Goal: Task Accomplishment & Management: Use online tool/utility

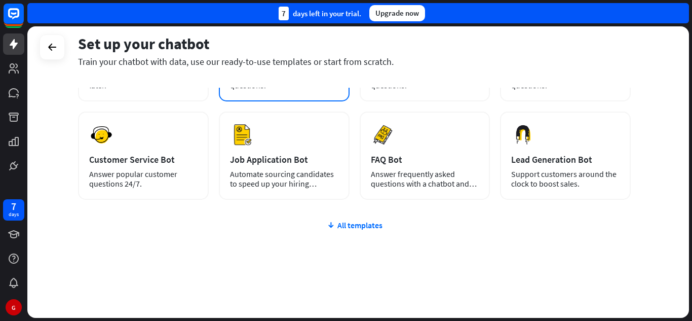
scroll to position [128, 0]
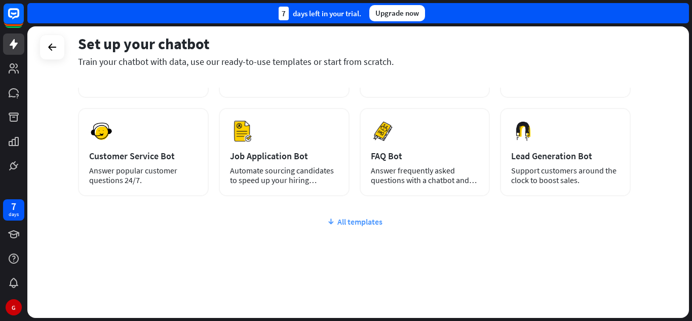
click at [350, 218] on div "All templates" at bounding box center [354, 221] width 553 height 10
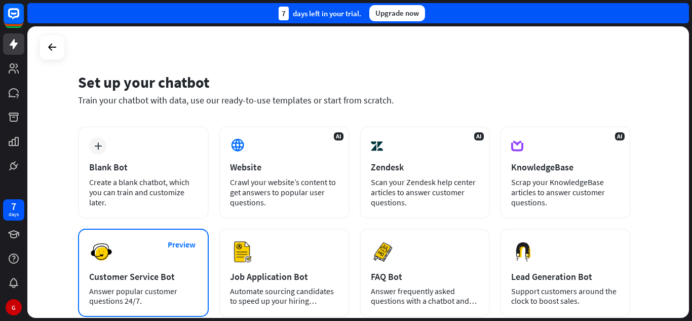
scroll to position [0, 0]
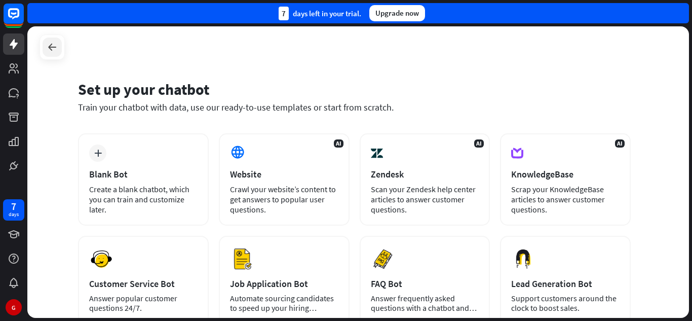
click at [44, 49] on div at bounding box center [52, 47] width 19 height 19
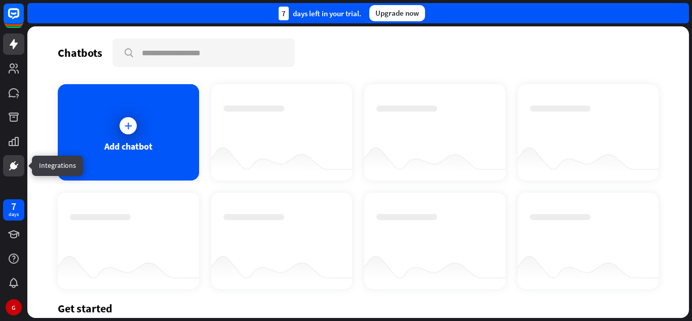
click at [17, 160] on icon at bounding box center [14, 166] width 12 height 12
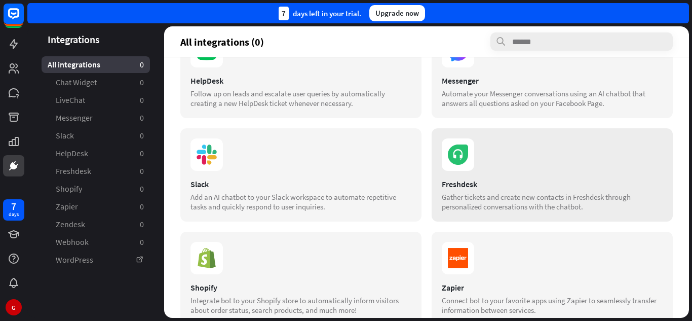
scroll to position [101, 0]
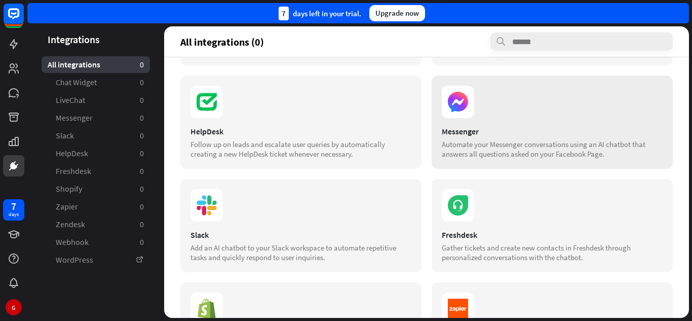
click at [480, 125] on div "Messenger Automate your Messenger conversations using an AI chatbot that answer…" at bounding box center [552, 122] width 241 height 93
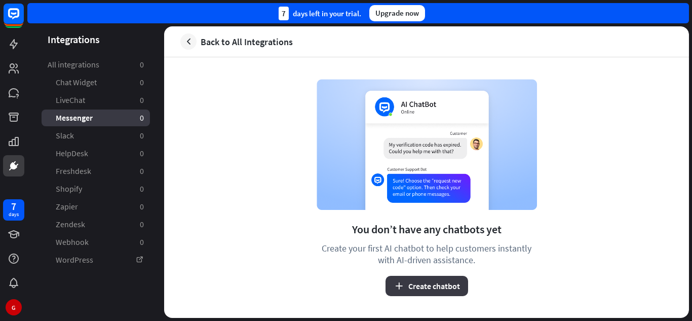
click at [427, 285] on button "Create chatbot" at bounding box center [427, 286] width 83 height 20
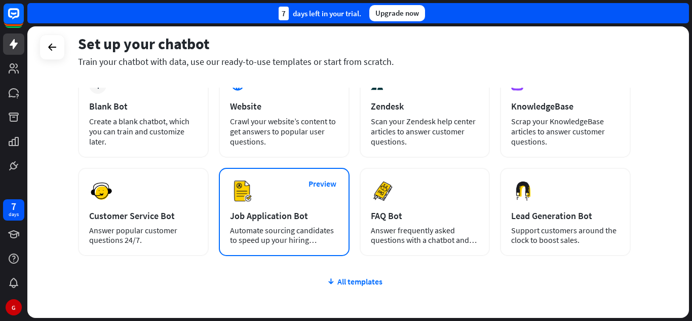
scroll to position [51, 0]
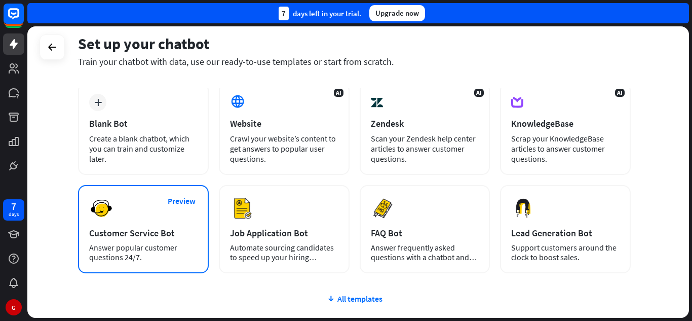
click at [167, 236] on div "Customer Service Bot" at bounding box center [143, 233] width 108 height 12
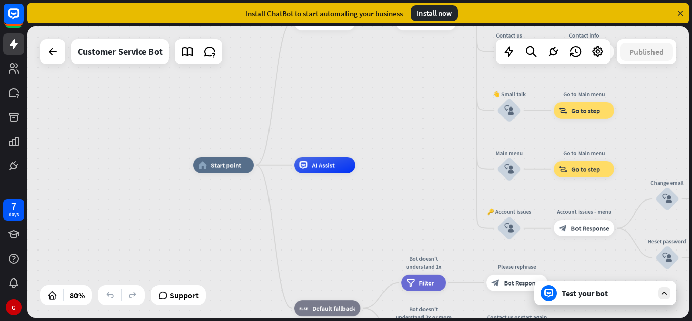
click at [681, 9] on icon at bounding box center [680, 13] width 9 height 9
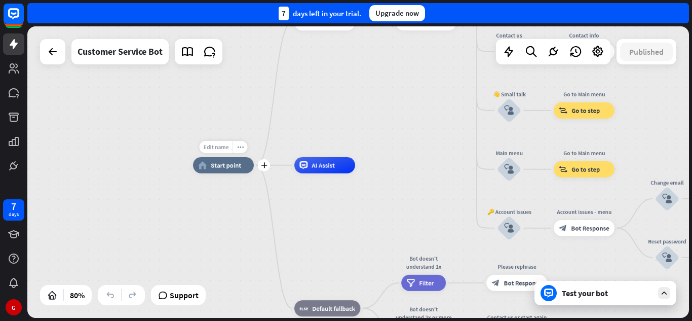
click at [218, 150] on span "Edit name" at bounding box center [215, 146] width 25 height 7
click at [236, 145] on input "text" at bounding box center [223, 146] width 57 height 11
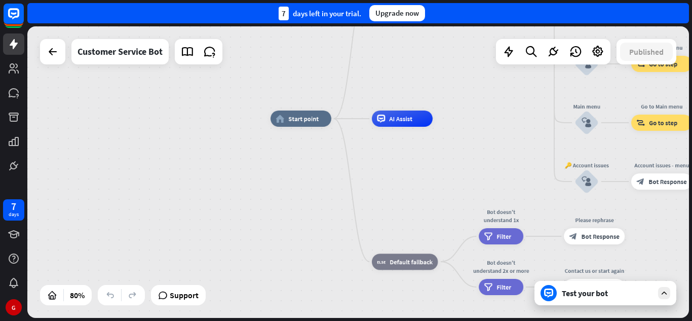
drag, startPoint x: 398, startPoint y: 197, endPoint x: 481, endPoint y: 189, distance: 83.6
click at [486, 176] on div "home_2 Start point Welcome message block_bot_response Bot Response 🔙 Main menu …" at bounding box center [536, 235] width 530 height 233
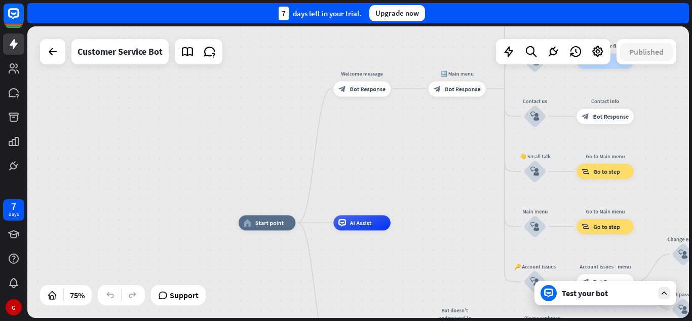
drag, startPoint x: 460, startPoint y: 113, endPoint x: 384, endPoint y: 196, distance: 112.3
click at [385, 196] on div "home_2 Start point Welcome message block_bot_response Bot Response 🔙 Main menu …" at bounding box center [358, 171] width 662 height 291
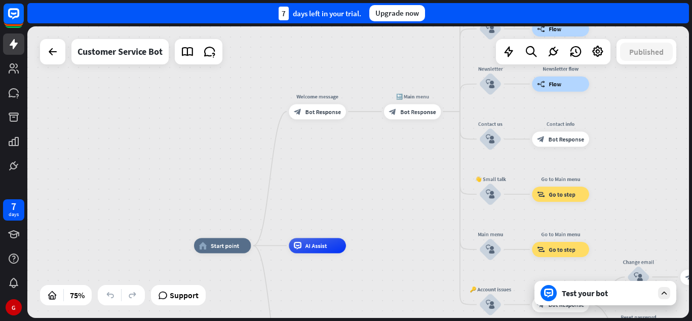
drag, startPoint x: 399, startPoint y: 175, endPoint x: 368, endPoint y: 193, distance: 36.1
click at [368, 193] on div "home_2 Start point Welcome message block_bot_response Bot Response 🔙 Main menu …" at bounding box center [358, 171] width 662 height 291
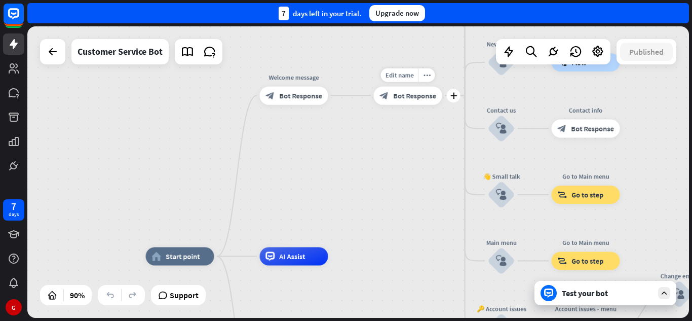
click at [398, 102] on div "block_bot_response Bot Response" at bounding box center [408, 95] width 68 height 18
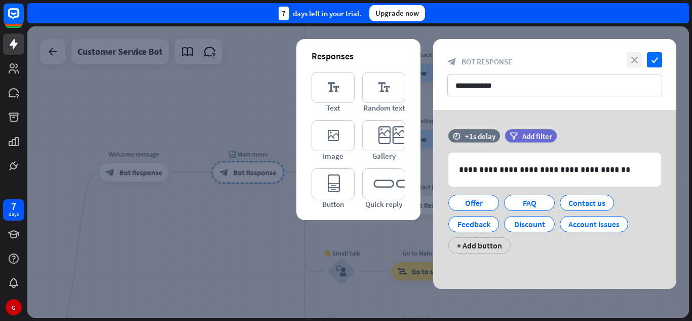
click at [639, 61] on icon "close" at bounding box center [634, 59] width 15 height 15
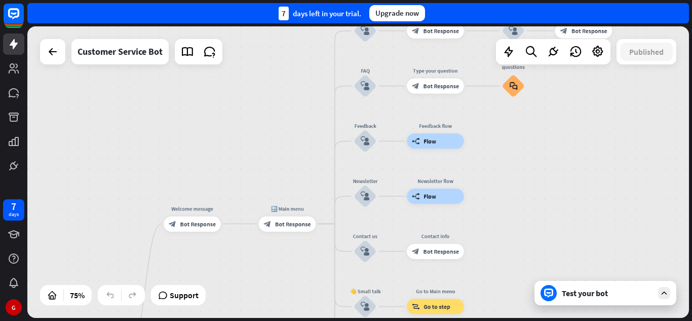
drag, startPoint x: 262, startPoint y: 118, endPoint x: 294, endPoint y: 176, distance: 66.3
click at [294, 176] on div "home_2 Start point Welcome message block_bot_response Bot Response 🔙 Main menu …" at bounding box center [358, 171] width 662 height 291
click at [593, 51] on icon at bounding box center [597, 51] width 13 height 13
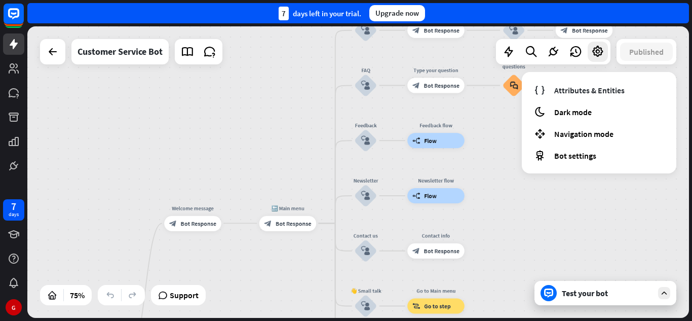
click at [317, 137] on div "home_2 Start point Welcome message block_bot_response Bot Response 🔙 Main menu …" at bounding box center [358, 171] width 662 height 291
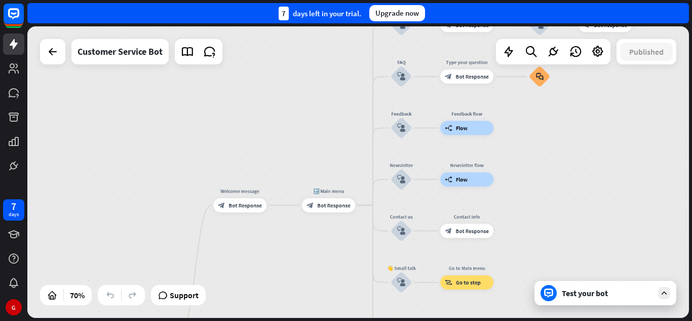
drag, startPoint x: 258, startPoint y: 128, endPoint x: 357, endPoint y: 59, distance: 120.8
click at [355, 61] on div "home_2 Start point Welcome message block_bot_response Bot Response 🔙 Main menu …" at bounding box center [358, 171] width 662 height 291
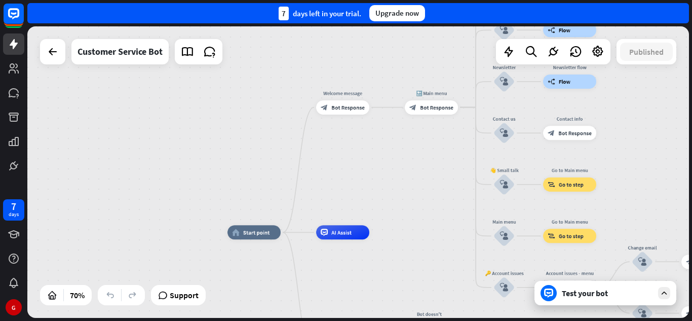
drag, startPoint x: 315, startPoint y: 102, endPoint x: 350, endPoint y: 76, distance: 43.4
click at [353, 63] on div "home_2 Start point Welcome message block_bot_response Bot Response 🔙 Main menu …" at bounding box center [358, 171] width 662 height 291
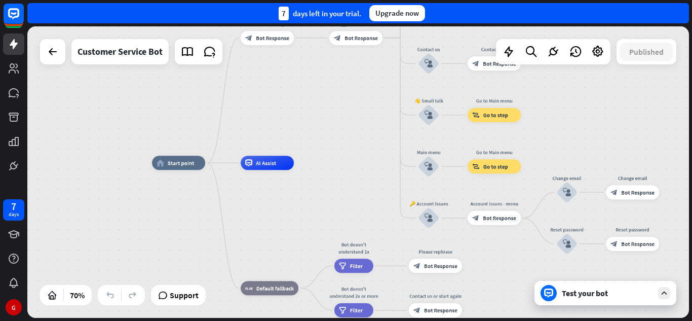
drag, startPoint x: 396, startPoint y: 186, endPoint x: 331, endPoint y: 117, distance: 95.0
click at [331, 117] on div "home_2 Start point Welcome message block_bot_response Bot Response 🔙 Main menu …" at bounding box center [358, 171] width 662 height 291
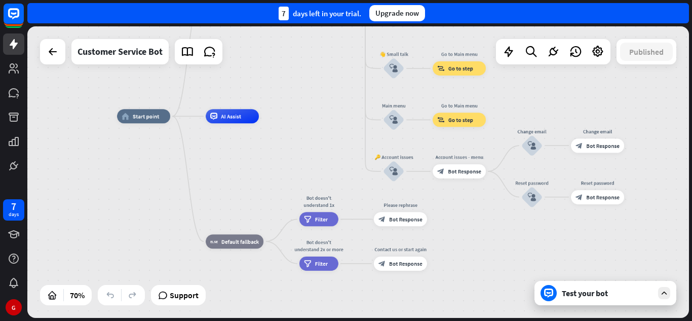
drag, startPoint x: 366, startPoint y: 153, endPoint x: 325, endPoint y: 103, distance: 64.5
click at [325, 103] on div "home_2 Start point Welcome message block_bot_response Bot Response 🔙 Main menu …" at bounding box center [358, 171] width 662 height 291
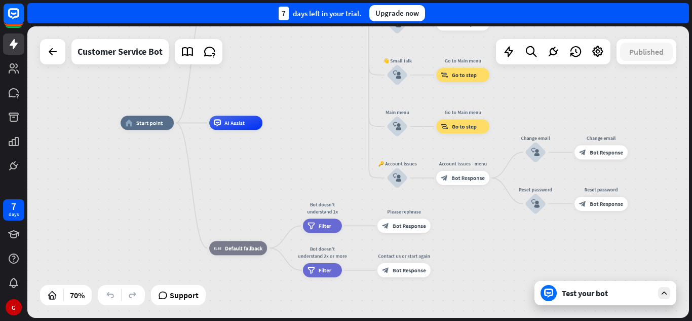
drag, startPoint x: 277, startPoint y: 196, endPoint x: 338, endPoint y: 282, distance: 105.5
click at [338, 282] on div "home_2 Start point Welcome message block_bot_response Bot Response 🔙 Main menu …" at bounding box center [352, 225] width 463 height 204
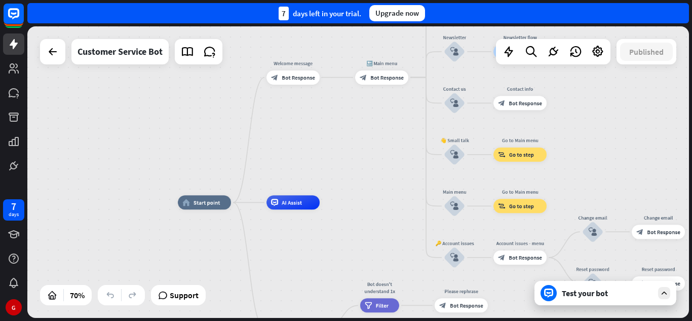
click at [359, 247] on div "home_2 Start point Welcome message block_bot_response Bot Response 🔙 Main menu …" at bounding box center [409, 304] width 463 height 204
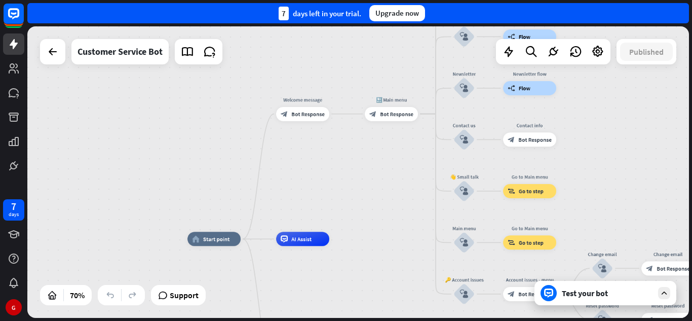
drag, startPoint x: 366, startPoint y: 207, endPoint x: 383, endPoint y: 247, distance: 44.1
click at [383, 247] on div "home_2 Start point Welcome message block_bot_response Bot Response 🔙 Main menu …" at bounding box center [358, 171] width 662 height 291
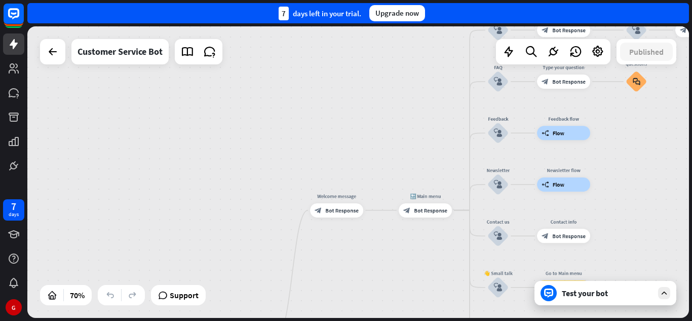
drag, startPoint x: 360, startPoint y: 210, endPoint x: 376, endPoint y: 258, distance: 50.8
click at [376, 259] on div "home_2 Start point Welcome message block_bot_response Bot Response 🔙 Main menu …" at bounding box center [358, 171] width 662 height 291
drag, startPoint x: 344, startPoint y: 140, endPoint x: 337, endPoint y: 89, distance: 51.6
click at [344, 141] on div "home_2 Start point Welcome message block_bot_response Bot Response 🔙 Main menu …" at bounding box center [358, 171] width 662 height 291
